Goal: Task Accomplishment & Management: Manage account settings

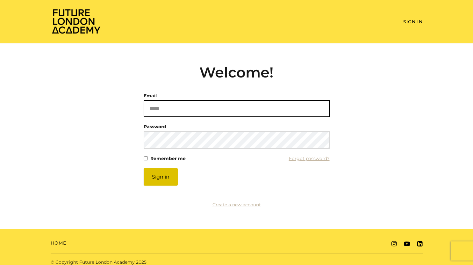
type input "**********"
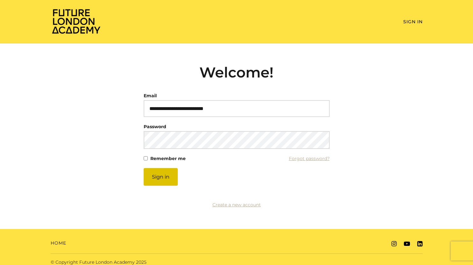
click at [165, 173] on button "Sign in" at bounding box center [161, 177] width 34 height 18
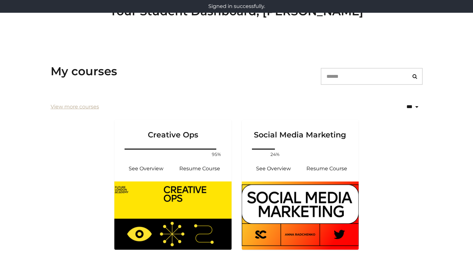
scroll to position [103, 0]
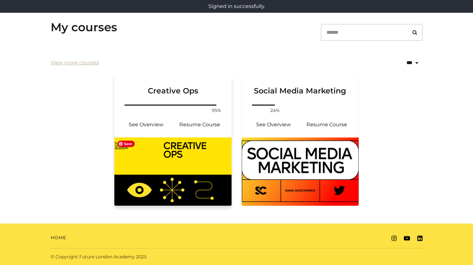
click at [214, 167] on img at bounding box center [172, 171] width 117 height 68
